Goal: Communication & Community: Connect with others

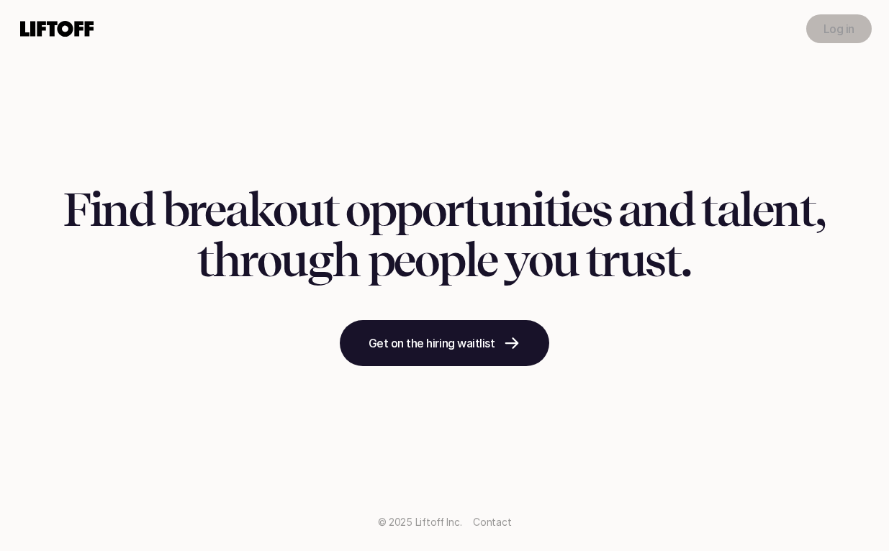
click at [824, 36] on p "Log in" at bounding box center [839, 28] width 31 height 17
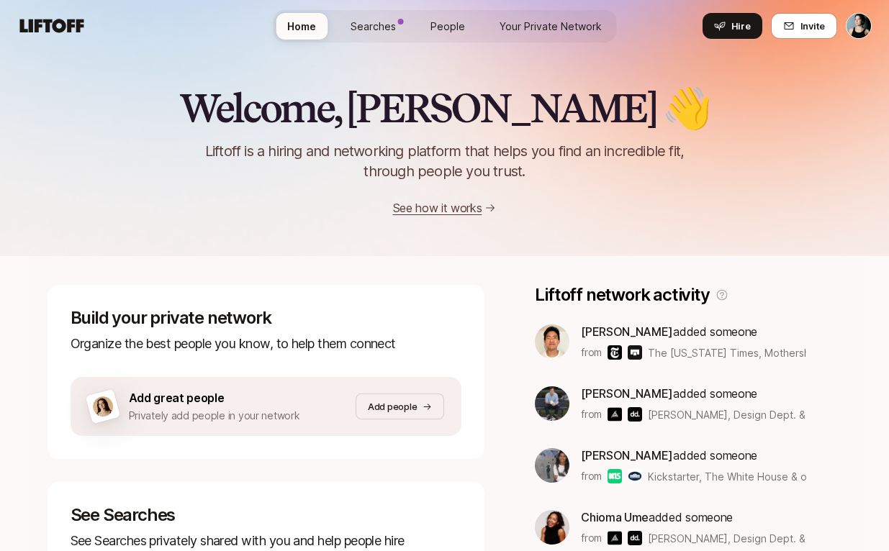
click at [800, 31] on button "Invite" at bounding box center [804, 26] width 66 height 26
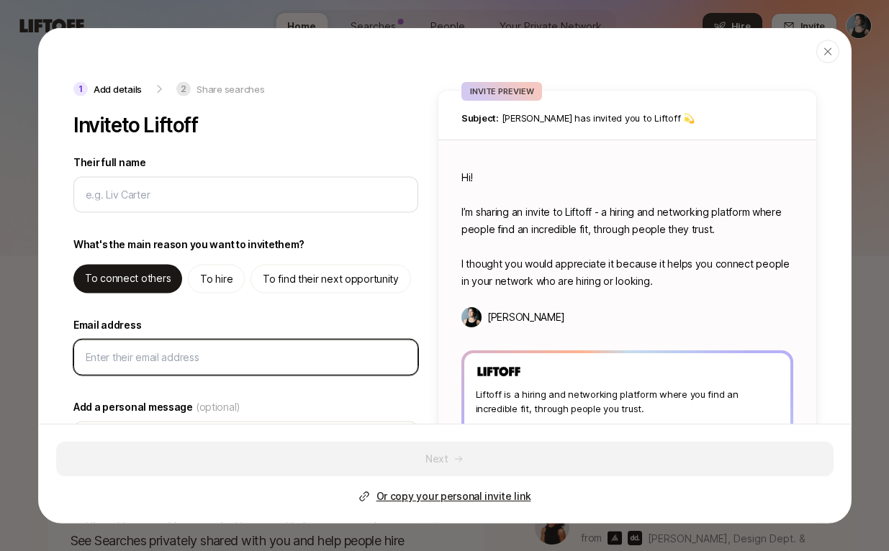
type textarea "x"
click at [138, 355] on input "Email address" at bounding box center [246, 357] width 320 height 17
paste input "Adaku Ibekwe"
type input "Adaku Ibekwe"
type textarea "x"
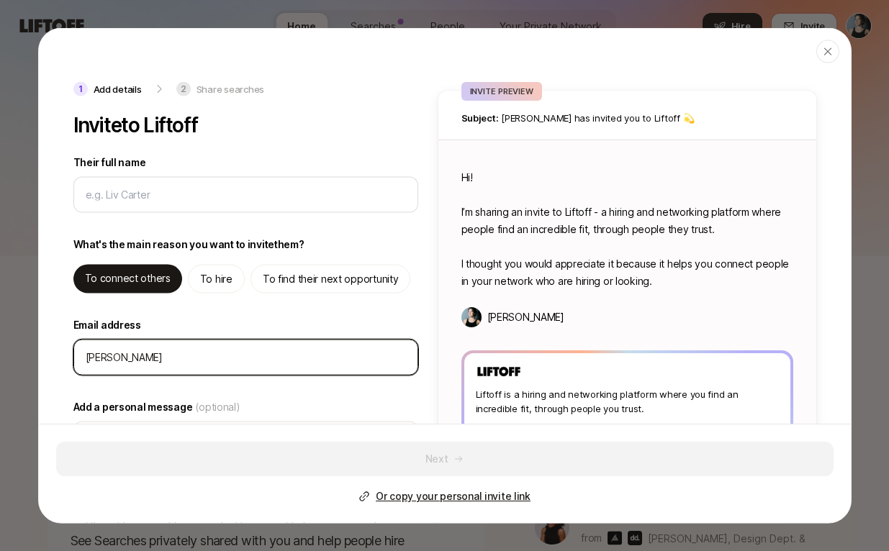
type input "Adaku Ibekwe"
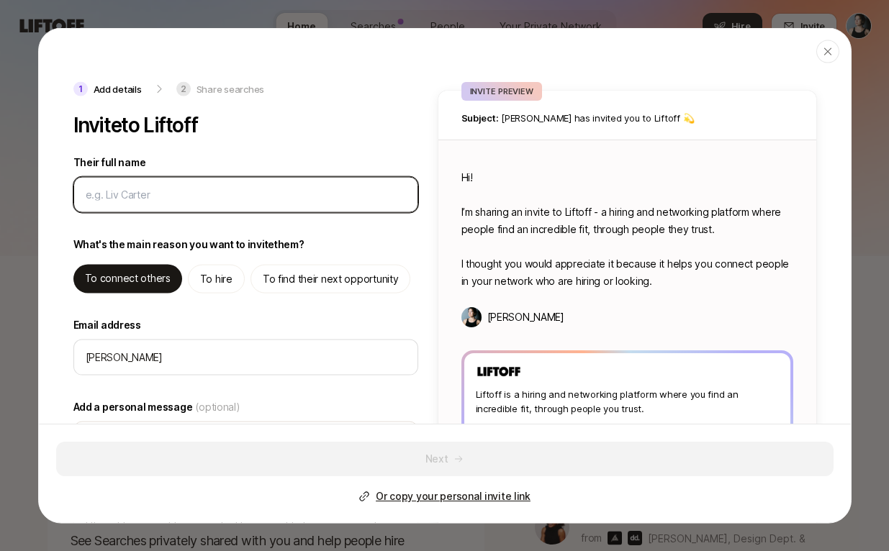
drag, startPoint x: 0, startPoint y: 0, endPoint x: 191, endPoint y: 191, distance: 269.8
click at [191, 191] on input "Their full name" at bounding box center [246, 194] width 320 height 17
paste input "Adaku Ibekwe"
type input "Adaku Ibekwe"
type textarea "x"
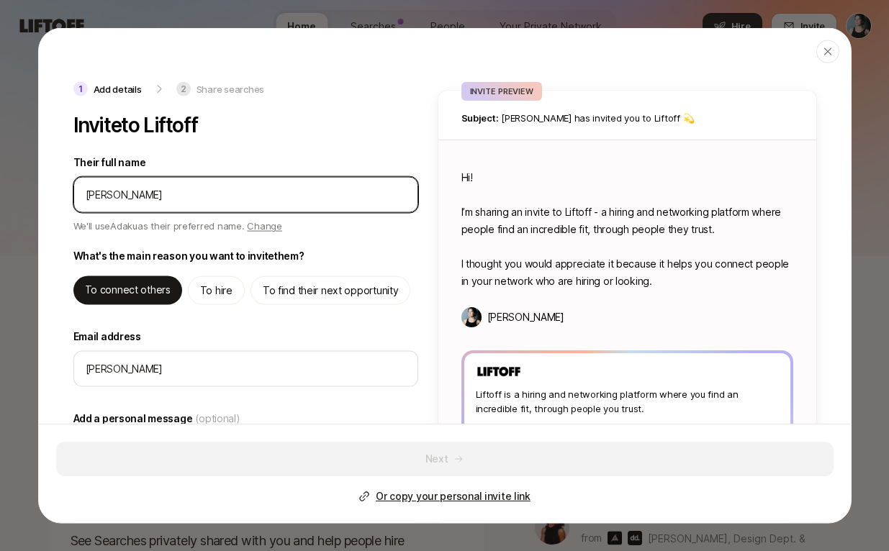
type input "Adaku Ibekwe"
type textarea "Hi Adaku! I’m sharing an invite to Liftoff - a hiring and networking platform w…"
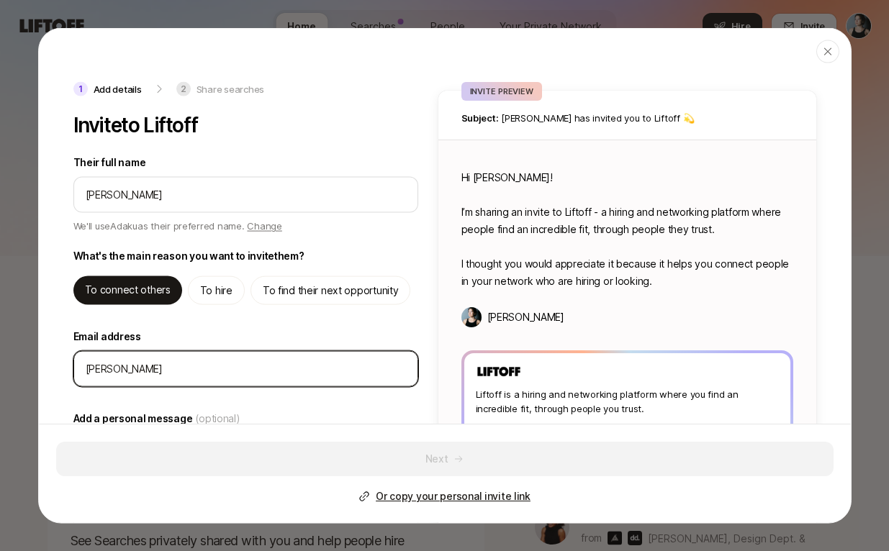
type textarea "x"
drag, startPoint x: 792, startPoint y: 395, endPoint x: 40, endPoint y: 363, distance: 753.0
click at [40, 363] on div "1 Add details 2 Share searches Invite to Liftoff Their full name We'll use Adak…" at bounding box center [445, 327] width 812 height 491
paste input "adaku.ibekwe@gmail.com"
type input "adaku.ibekwe@gmail.com"
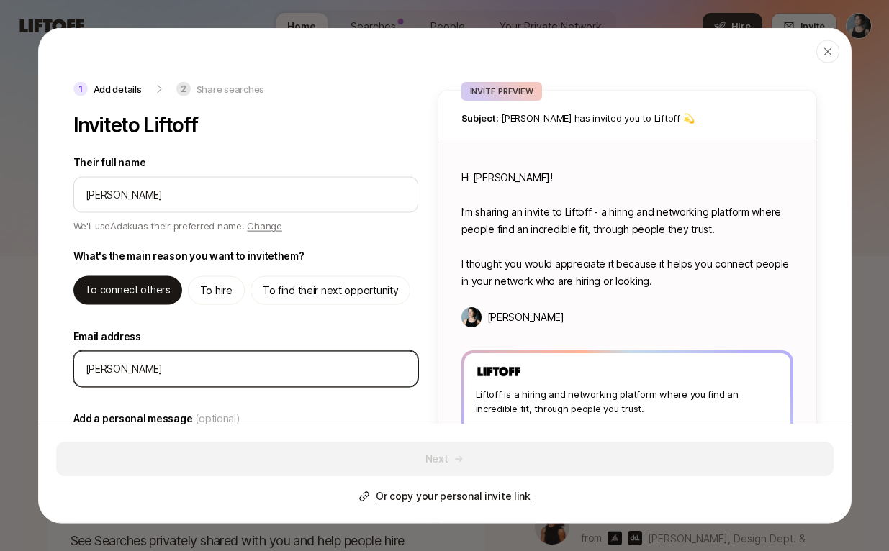
type textarea "x"
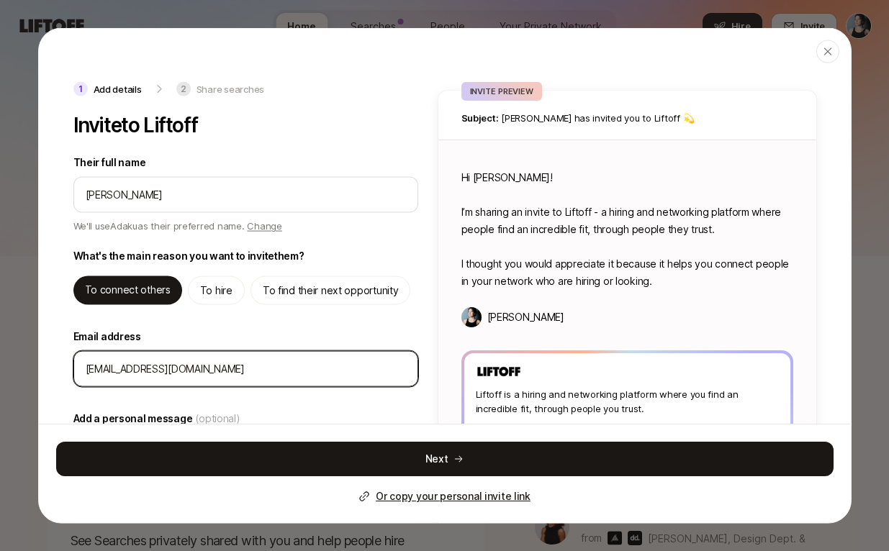
type input "adaku.ibekwe@gmail.com"
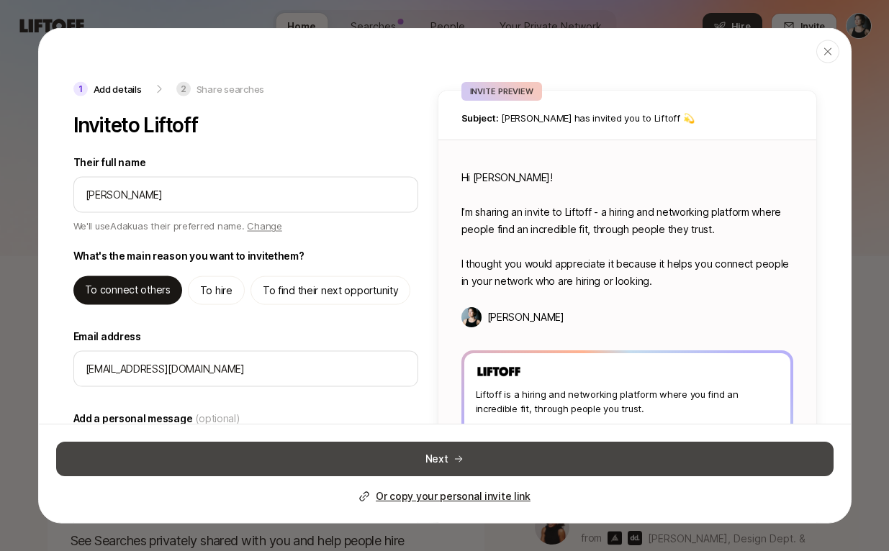
drag, startPoint x: 40, startPoint y: 363, endPoint x: 212, endPoint y: 451, distance: 193.2
click at [212, 451] on button "Next" at bounding box center [445, 459] width 778 height 35
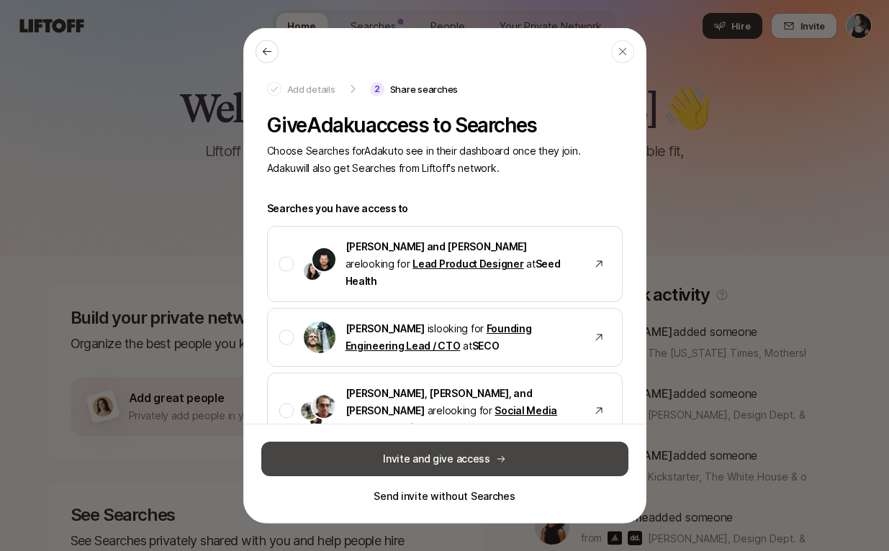
drag, startPoint x: 212, startPoint y: 451, endPoint x: 378, endPoint y: 464, distance: 166.8
click at [378, 464] on button "Invite and give access" at bounding box center [444, 459] width 367 height 35
